Goal: Information Seeking & Learning: Understand process/instructions

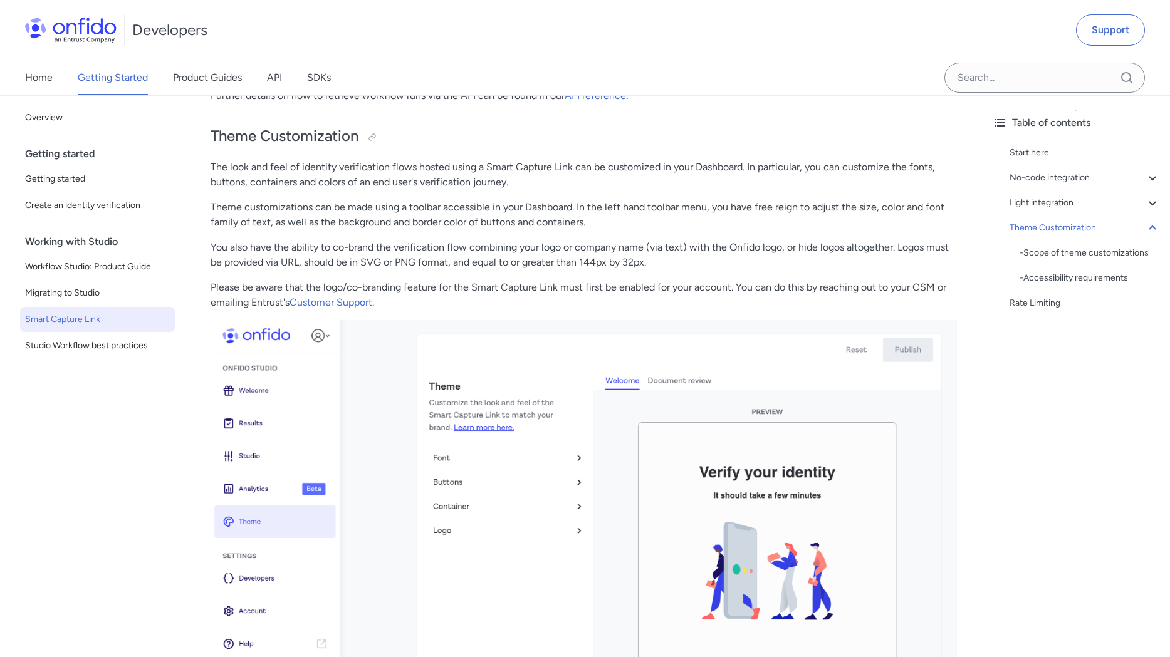
scroll to position [3265, 0]
click at [373, 137] on div at bounding box center [372, 137] width 10 height 10
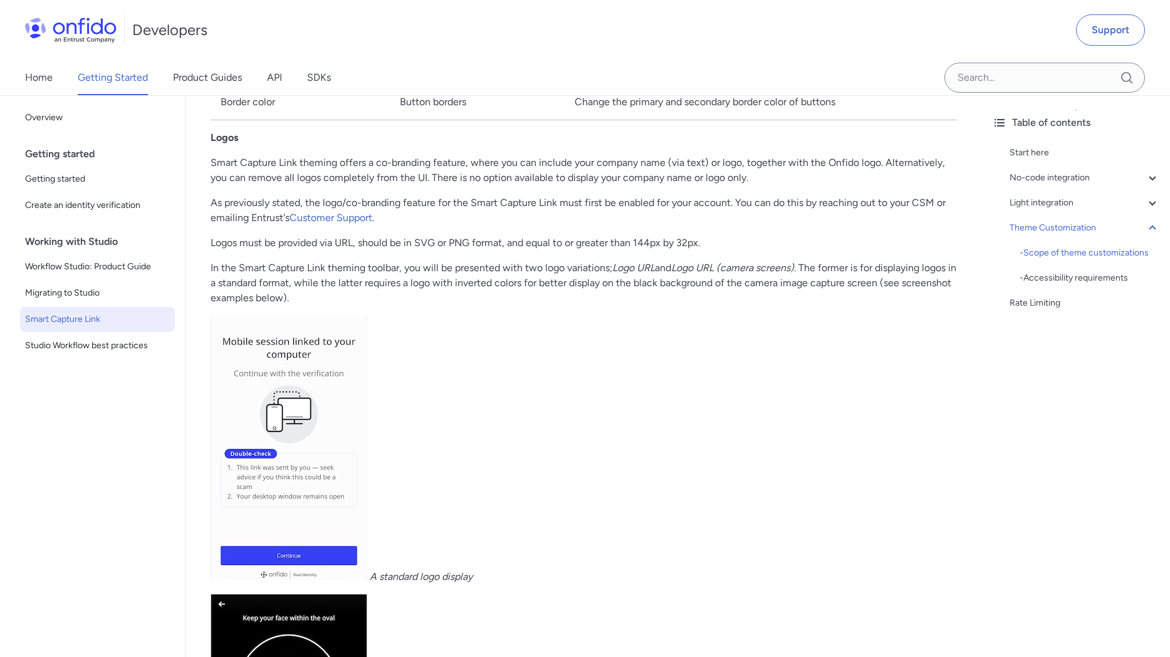
scroll to position [4666, 0]
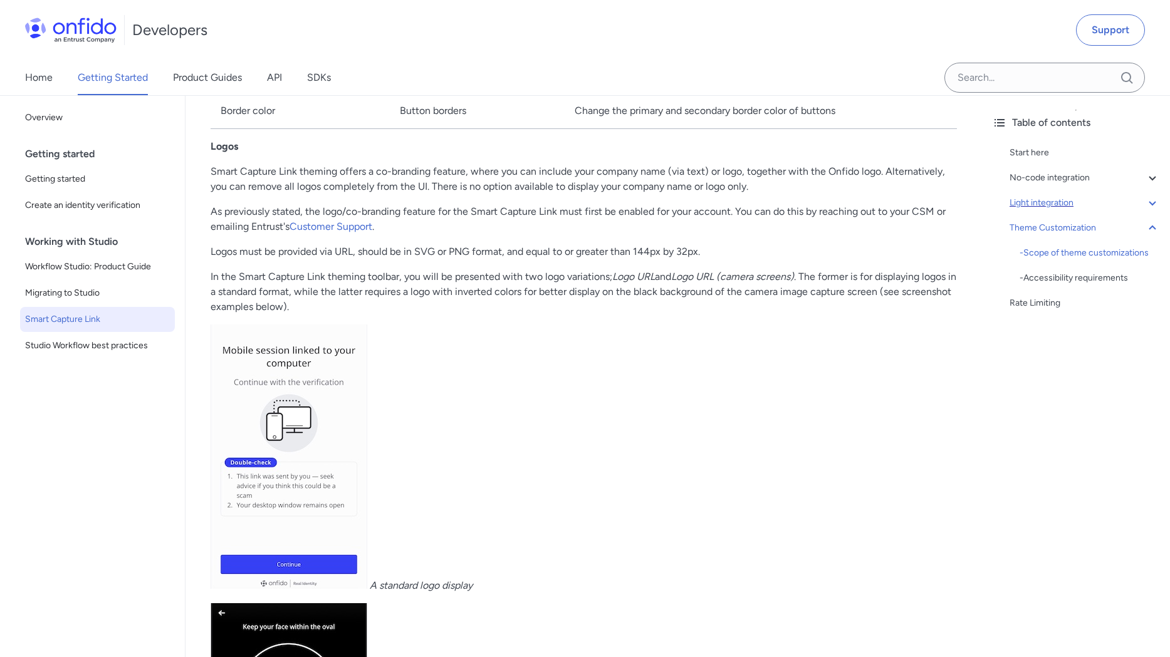
click at [1066, 205] on div "Light integration" at bounding box center [1084, 202] width 150 height 15
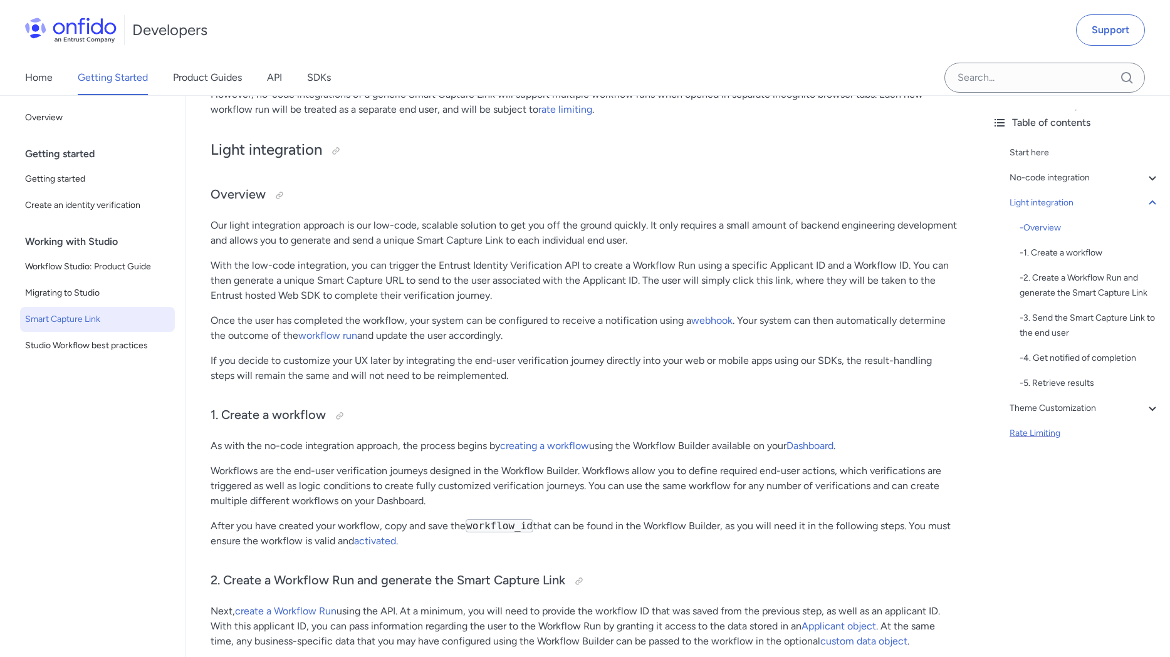
click at [1042, 431] on div "Rate Limiting" at bounding box center [1084, 433] width 150 height 15
